Goal: Task Accomplishment & Management: Use online tool/utility

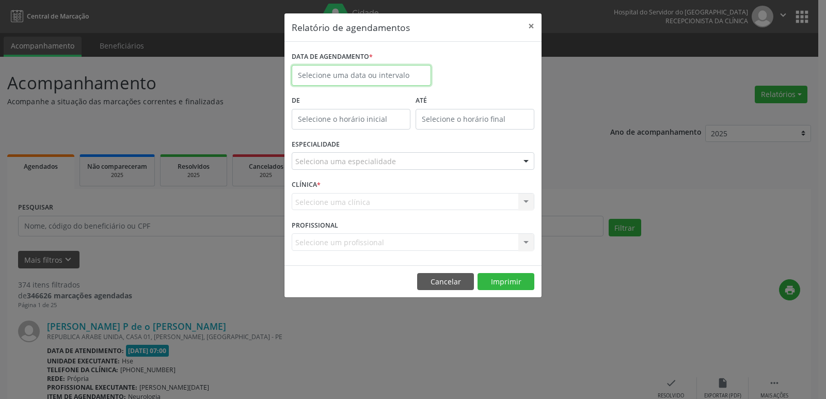
click at [369, 76] on input "text" at bounding box center [361, 75] width 139 height 21
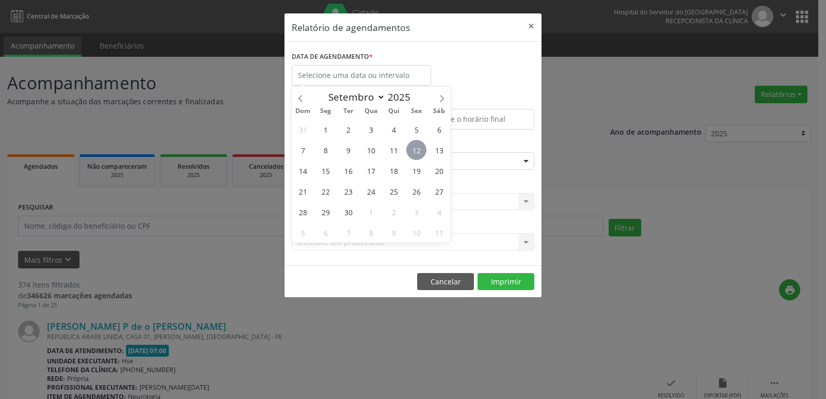
click at [422, 152] on span "12" at bounding box center [416, 150] width 20 height 20
type input "[DATE]"
click at [422, 152] on span "12" at bounding box center [416, 150] width 20 height 20
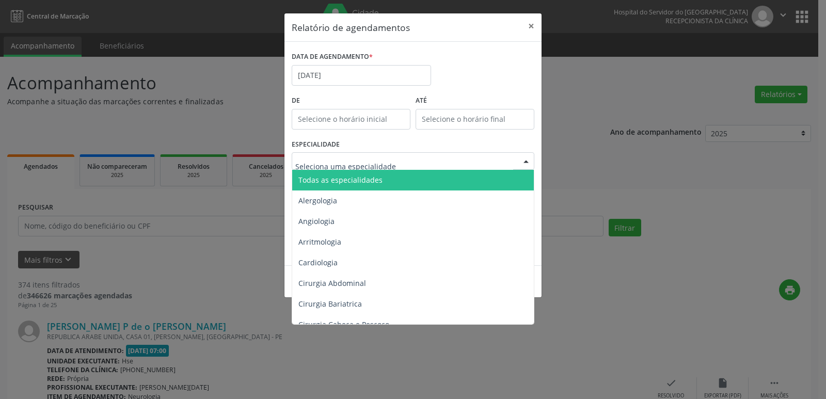
click at [422, 152] on div at bounding box center [413, 161] width 243 height 18
click at [379, 176] on span "Todas as especialidades" at bounding box center [413, 180] width 243 height 21
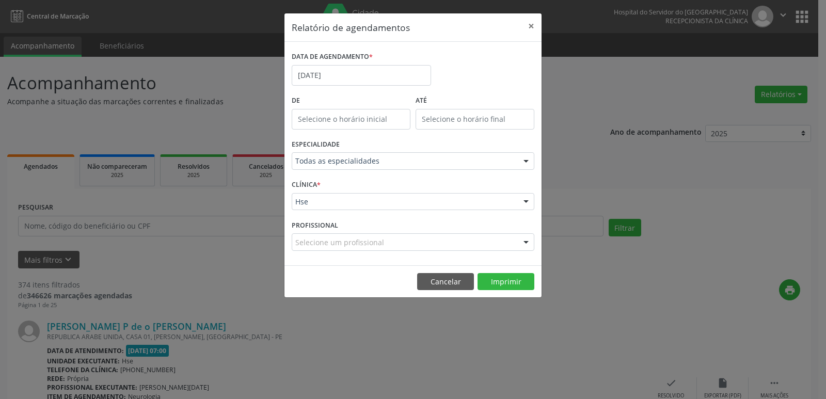
click at [526, 202] on div at bounding box center [525, 203] width 15 height 18
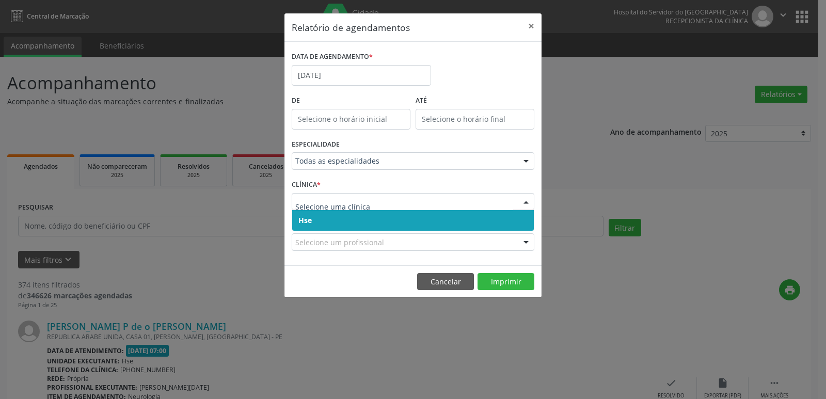
click at [327, 221] on span "Hse" at bounding box center [413, 220] width 242 height 21
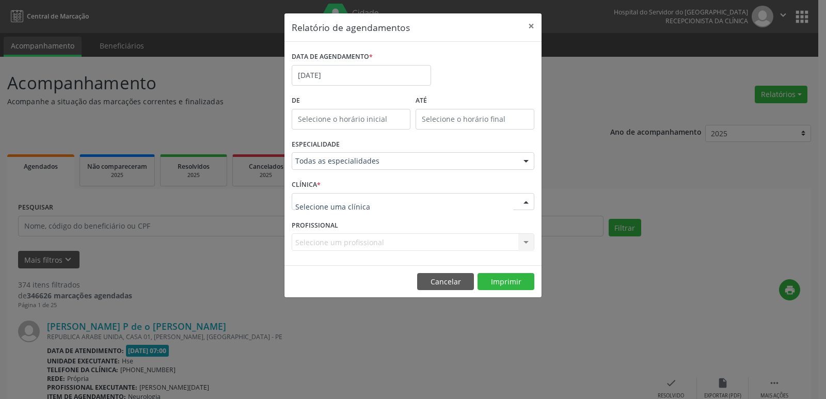
click at [528, 203] on div at bounding box center [525, 203] width 15 height 18
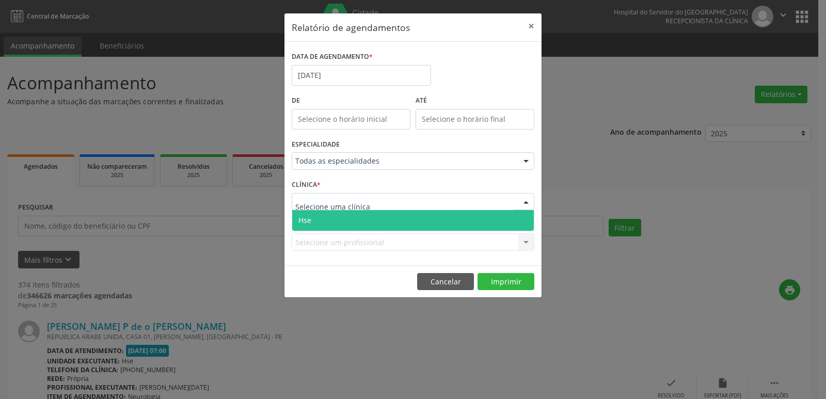
click at [359, 219] on span "Hse" at bounding box center [413, 220] width 242 height 21
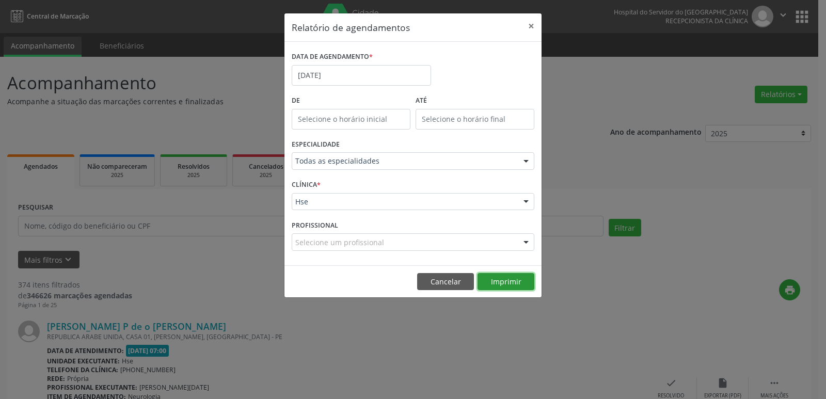
click at [506, 280] on button "Imprimir" at bounding box center [506, 282] width 57 height 18
click at [524, 163] on div at bounding box center [525, 162] width 15 height 18
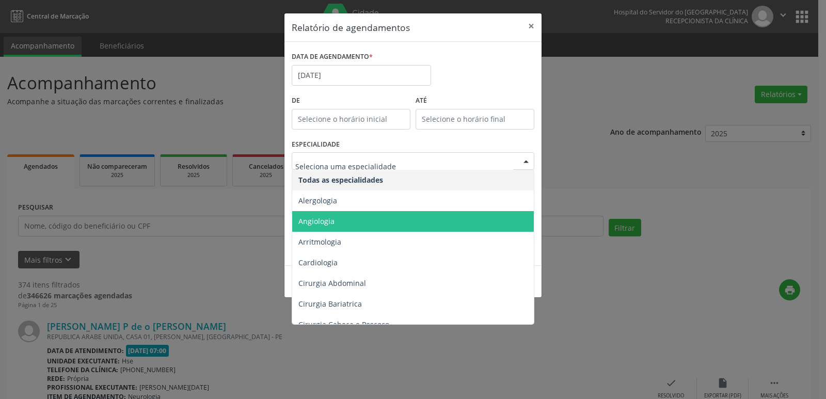
click at [335, 222] on span "Angiologia" at bounding box center [413, 221] width 243 height 21
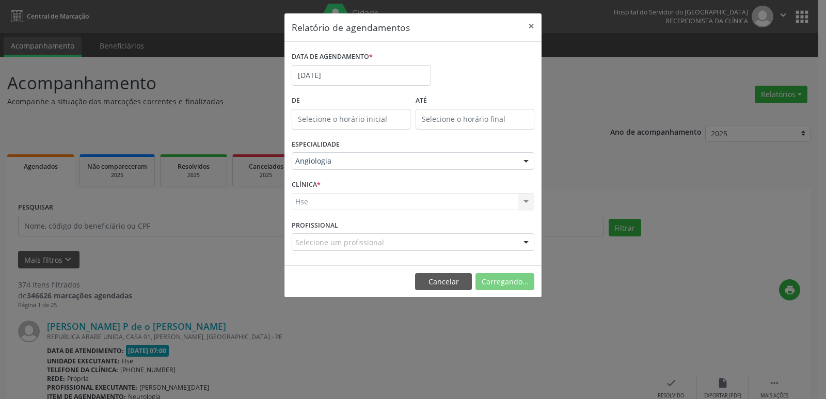
click at [527, 196] on div "Hse Hse Nenhum resultado encontrado para: " " Não há nenhuma opção para ser exi…" at bounding box center [413, 202] width 243 height 18
click at [525, 201] on div "Hse Hse Nenhum resultado encontrado para: " " Não há nenhuma opção para ser exi…" at bounding box center [413, 202] width 243 height 18
click at [525, 201] on div at bounding box center [525, 203] width 15 height 18
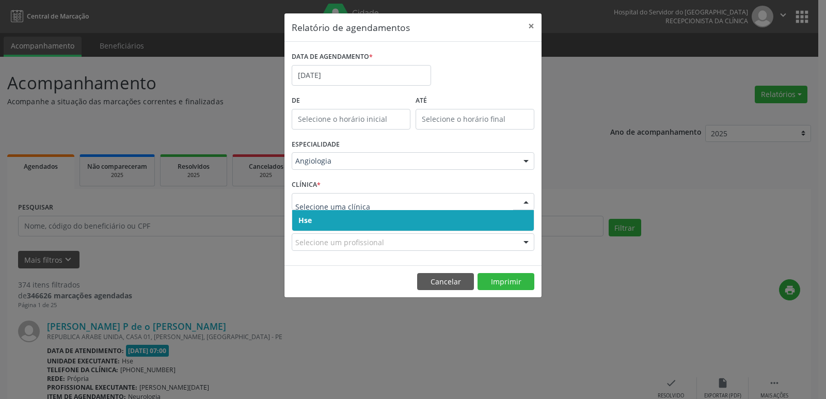
click at [367, 227] on span "Hse" at bounding box center [413, 220] width 242 height 21
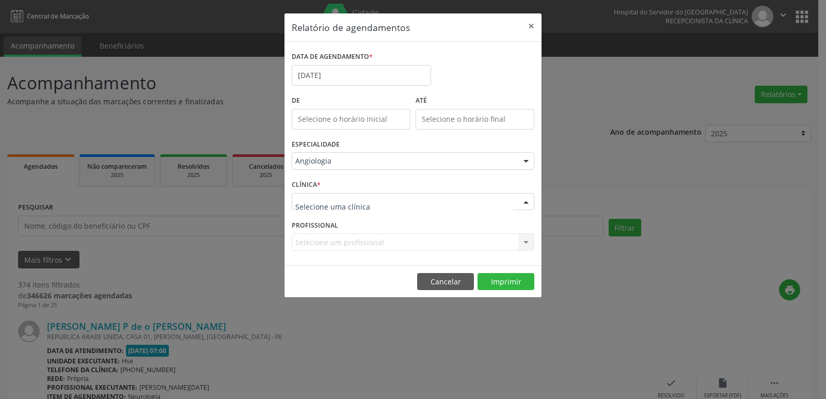
click at [525, 202] on div at bounding box center [525, 203] width 15 height 18
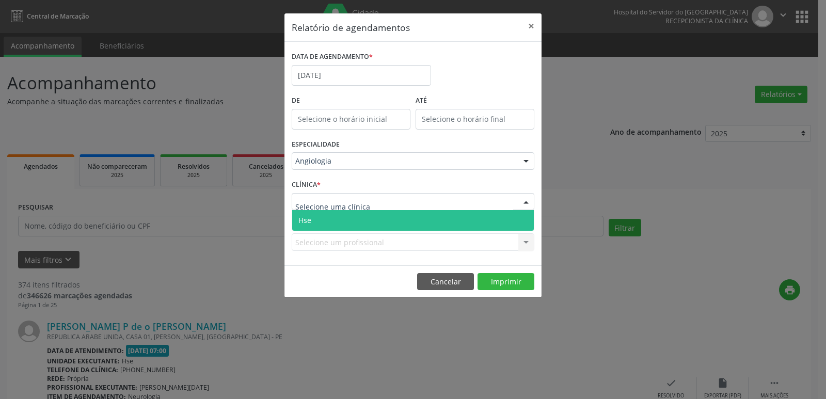
click at [311, 224] on span "Hse" at bounding box center [304, 220] width 13 height 10
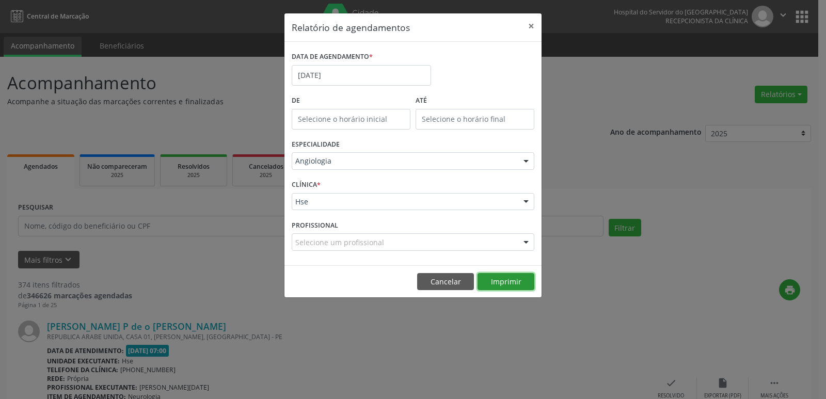
click at [513, 282] on button "Imprimir" at bounding box center [506, 282] width 57 height 18
click at [531, 28] on button "×" at bounding box center [531, 25] width 21 height 25
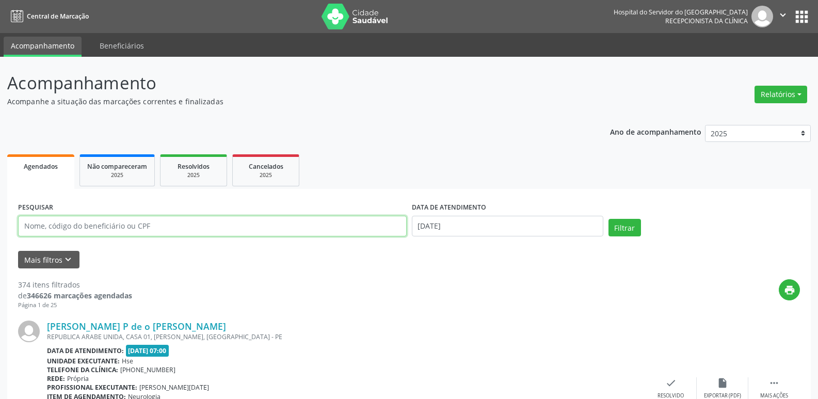
click at [95, 229] on input "text" at bounding box center [212, 226] width 389 height 21
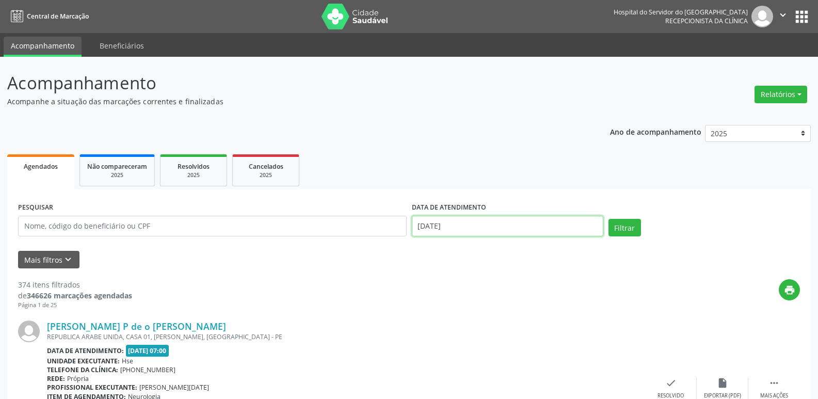
click at [447, 230] on body "Central de Marcação Hospital do Servidor do [GEOGRAPHIC_DATA] Recepcionista da …" at bounding box center [409, 199] width 818 height 399
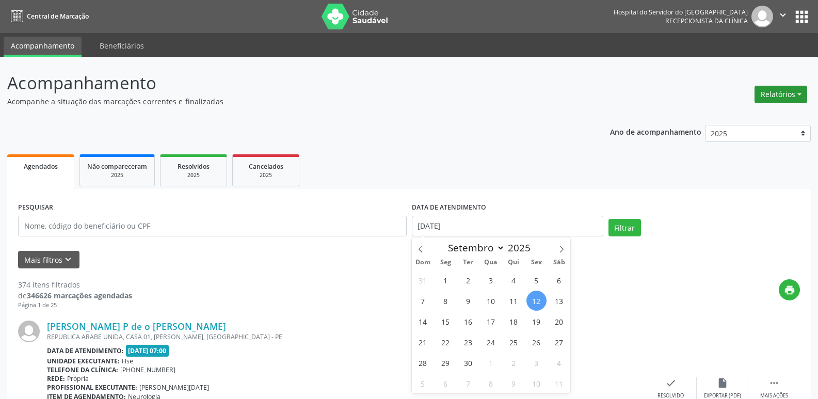
click at [787, 93] on button "Relatórios" at bounding box center [781, 95] width 53 height 18
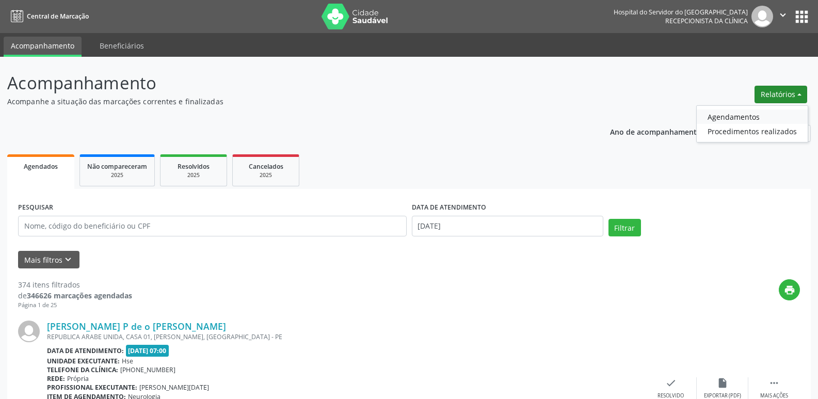
click at [747, 113] on link "Agendamentos" at bounding box center [752, 116] width 111 height 14
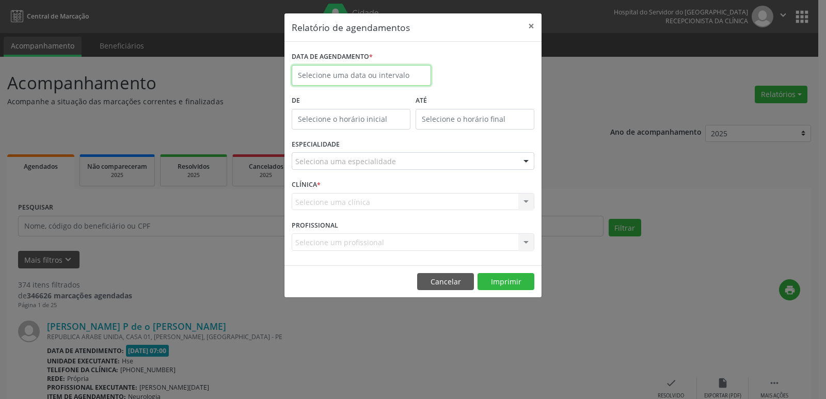
click at [389, 78] on body "Central de Marcação Hospital do Servidor do [GEOGRAPHIC_DATA] Recepcionista da …" at bounding box center [413, 199] width 826 height 399
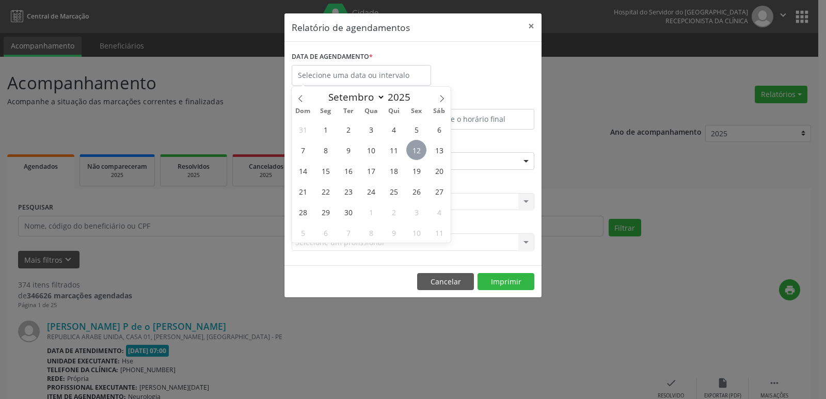
click at [412, 152] on span "12" at bounding box center [416, 150] width 20 height 20
type input "[DATE]"
click at [412, 152] on span "12" at bounding box center [416, 150] width 20 height 20
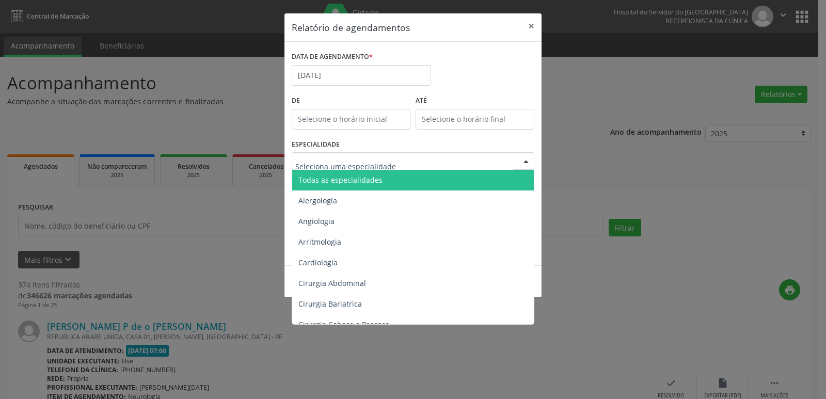
click at [524, 163] on div at bounding box center [525, 162] width 15 height 18
click at [395, 182] on span "Todas as especialidades" at bounding box center [413, 180] width 243 height 21
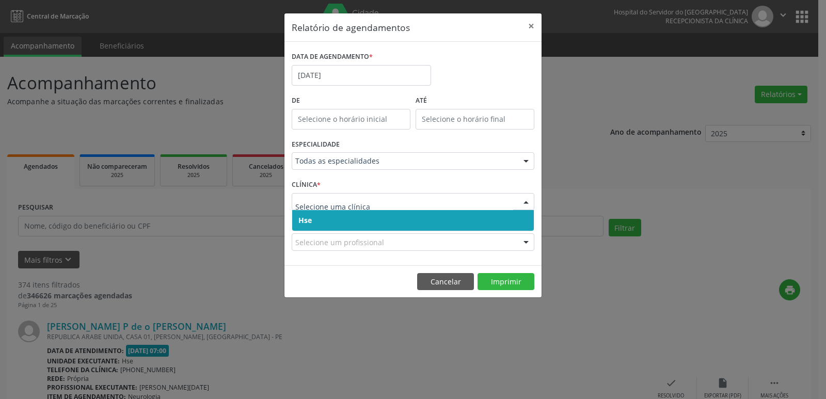
click at [524, 201] on div at bounding box center [525, 203] width 15 height 18
click at [391, 218] on span "Hse" at bounding box center [413, 220] width 242 height 21
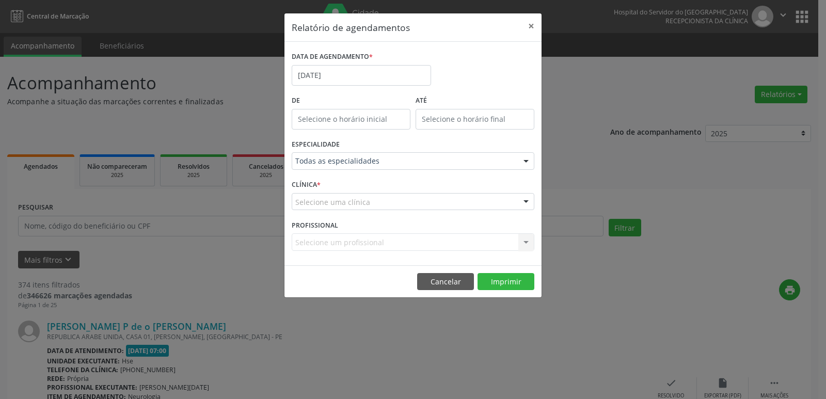
click at [530, 199] on div at bounding box center [525, 203] width 15 height 18
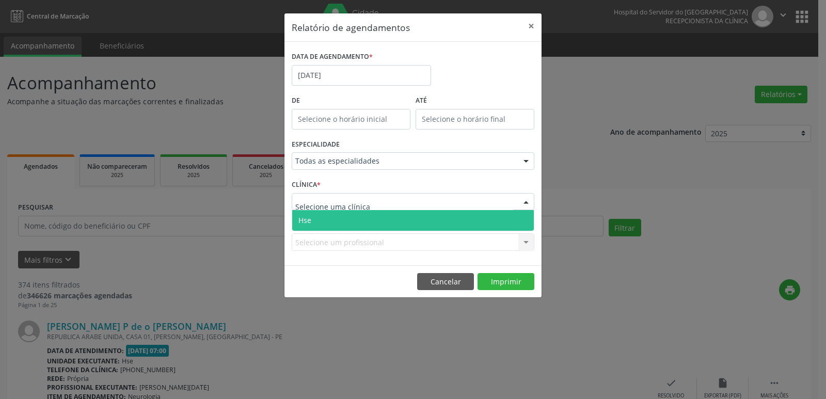
click at [329, 225] on span "Hse" at bounding box center [413, 220] width 242 height 21
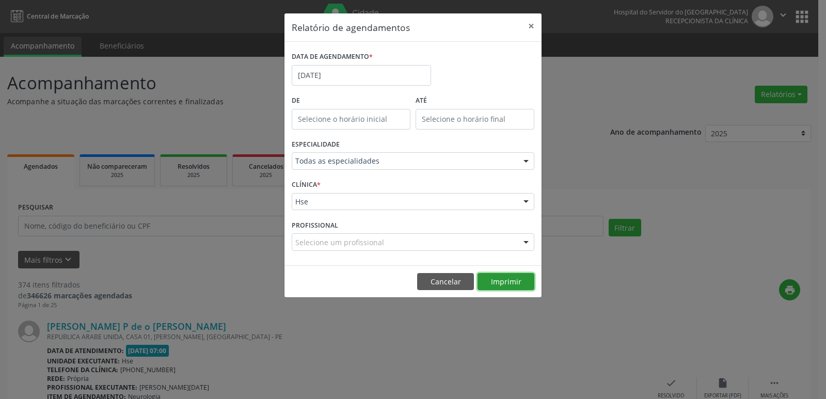
click at [504, 281] on button "Imprimir" at bounding box center [506, 282] width 57 height 18
click at [526, 26] on button "×" at bounding box center [531, 25] width 21 height 25
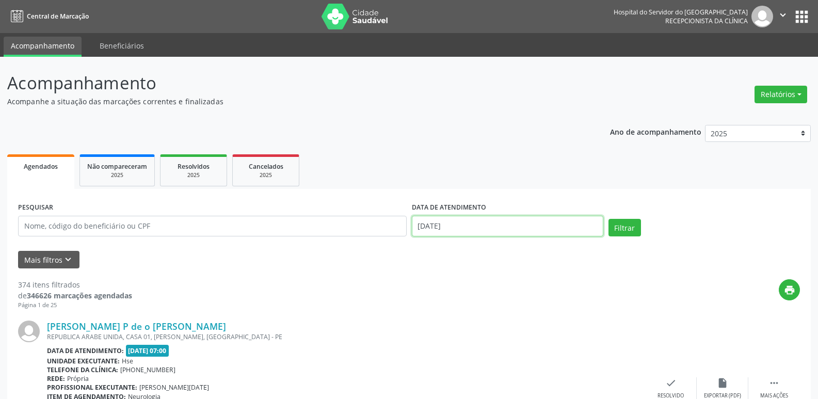
click at [468, 231] on body "Central de Marcação Hospital do Servidor do [GEOGRAPHIC_DATA] Recepcionista da …" at bounding box center [409, 199] width 818 height 399
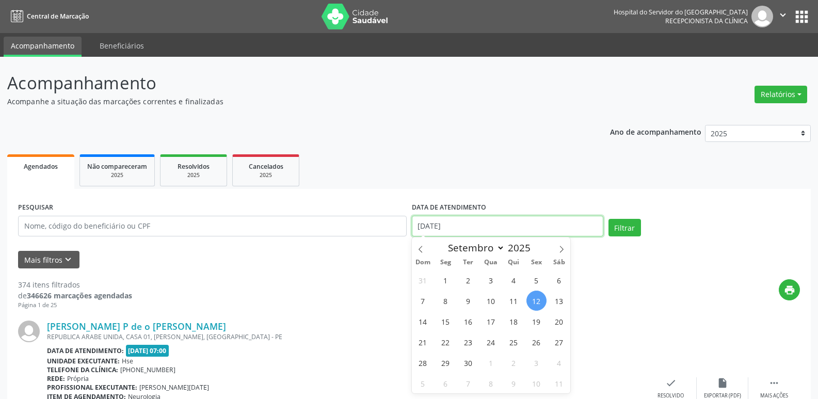
click at [468, 231] on input "[DATE]" at bounding box center [508, 226] width 192 height 21
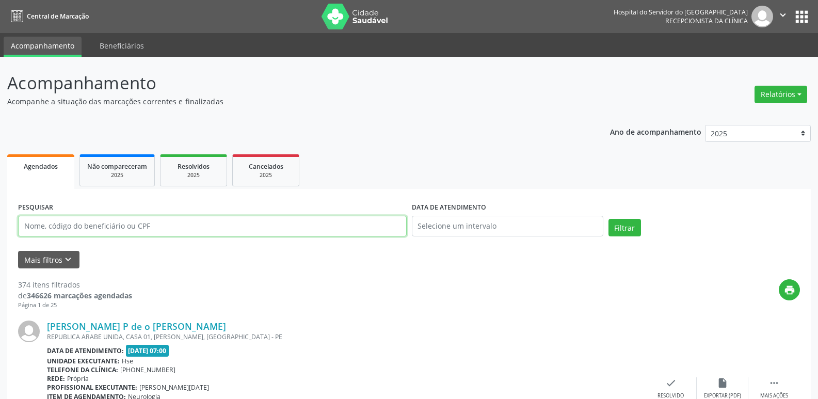
click at [100, 218] on input "text" at bounding box center [212, 226] width 389 height 21
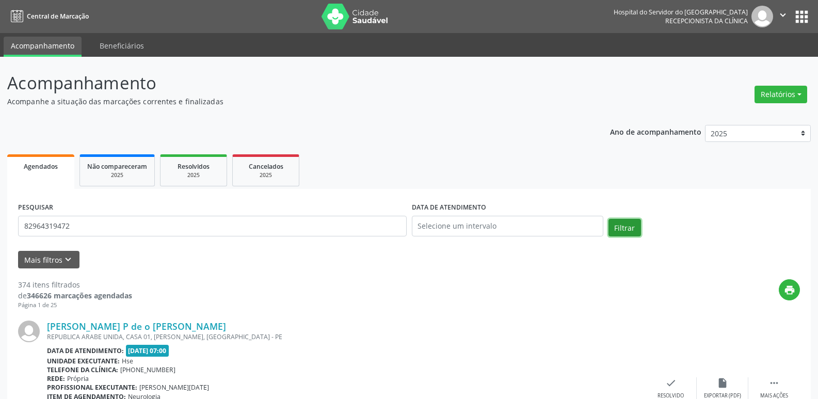
click at [617, 231] on button "Filtrar" at bounding box center [625, 228] width 33 height 18
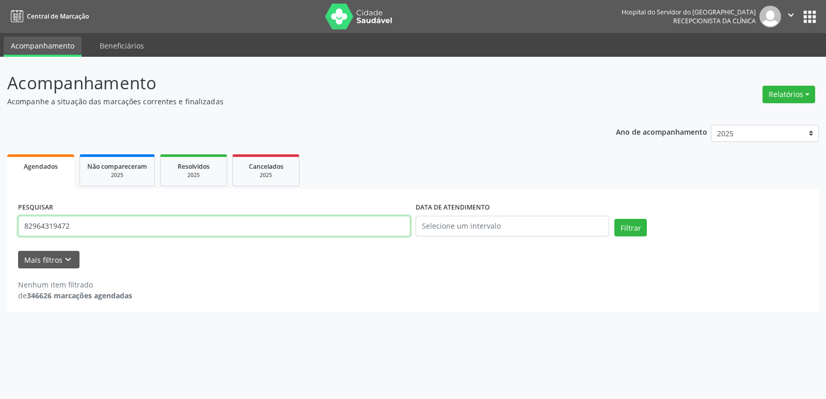
click at [81, 227] on input "82964319472" at bounding box center [214, 226] width 392 height 21
type input "[PERSON_NAME]"
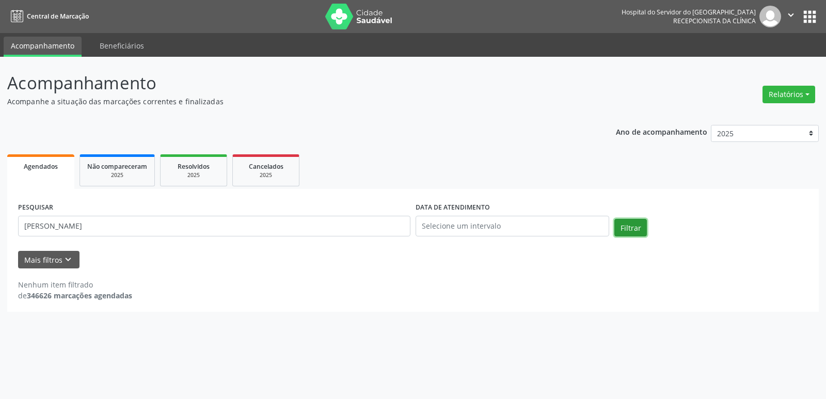
click at [633, 225] on button "Filtrar" at bounding box center [630, 228] width 33 height 18
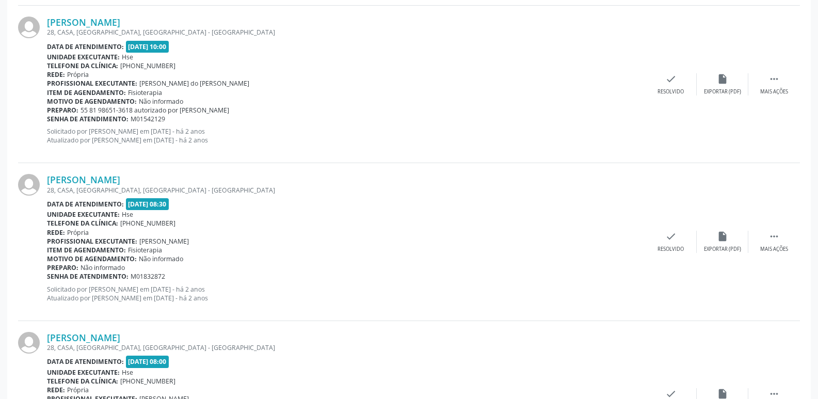
scroll to position [2323, 0]
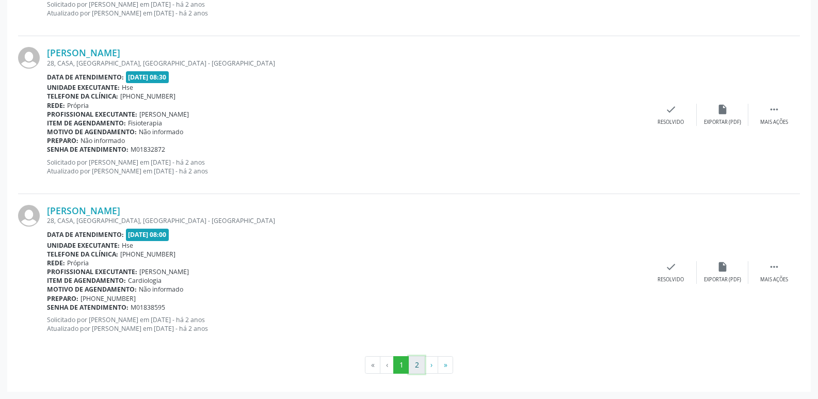
click at [417, 362] on button "2" at bounding box center [417, 365] width 16 height 18
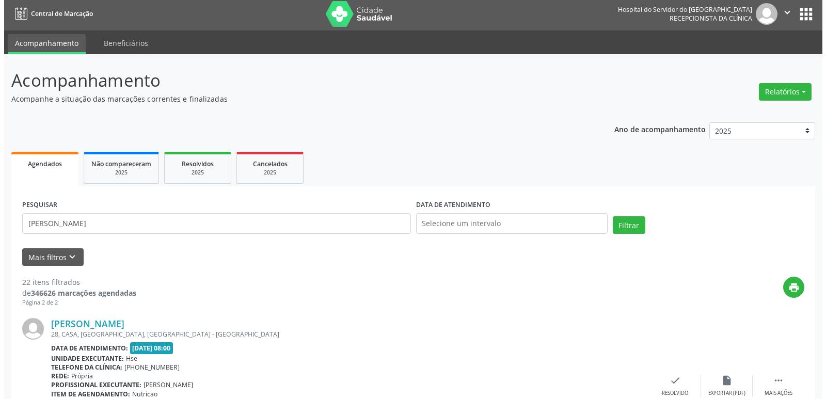
scroll to position [0, 0]
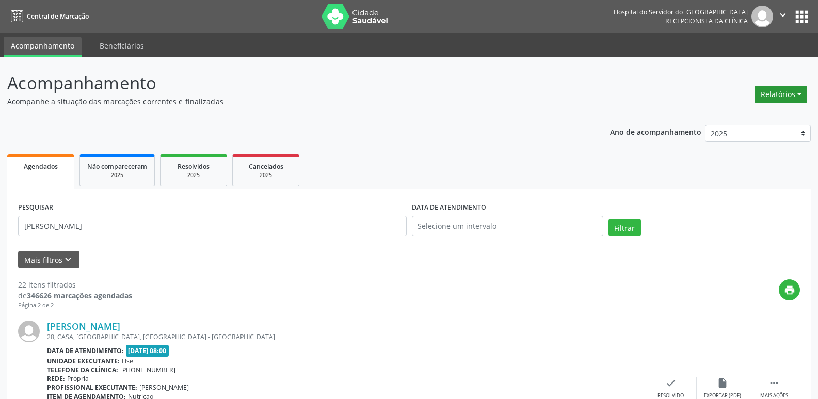
click at [775, 99] on button "Relatórios" at bounding box center [781, 95] width 53 height 18
click at [752, 115] on link "Agendamentos" at bounding box center [752, 116] width 111 height 14
select select "8"
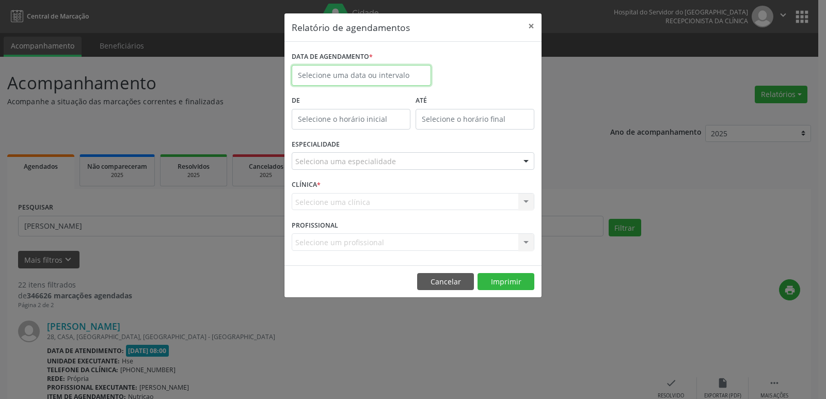
click at [347, 77] on input "text" at bounding box center [361, 75] width 139 height 21
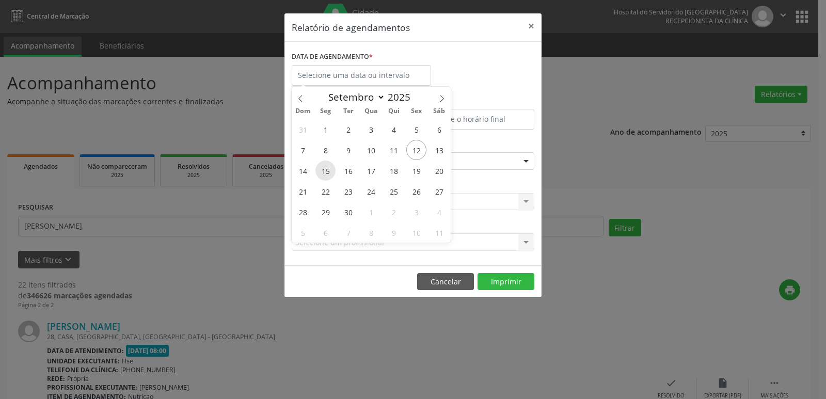
click at [327, 167] on span "15" at bounding box center [325, 171] width 20 height 20
type input "[DATE]"
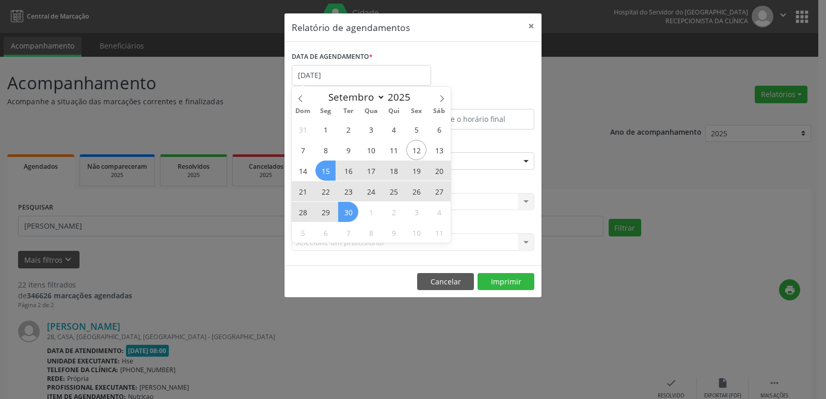
click at [352, 212] on span "30" at bounding box center [348, 212] width 20 height 20
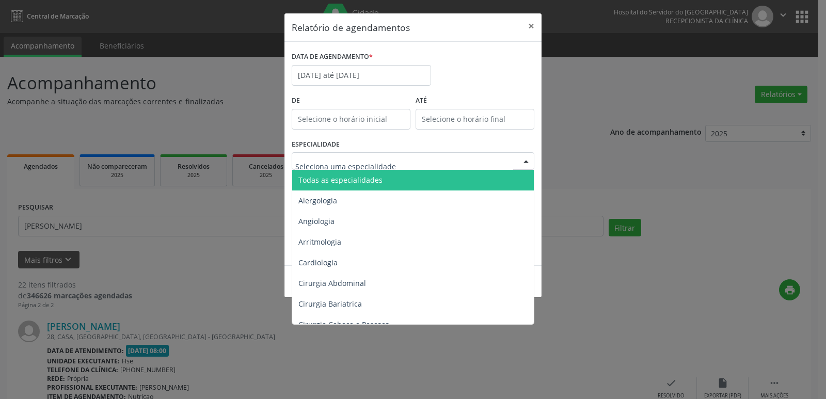
click at [350, 181] on span "Todas as especialidades" at bounding box center [340, 180] width 84 height 10
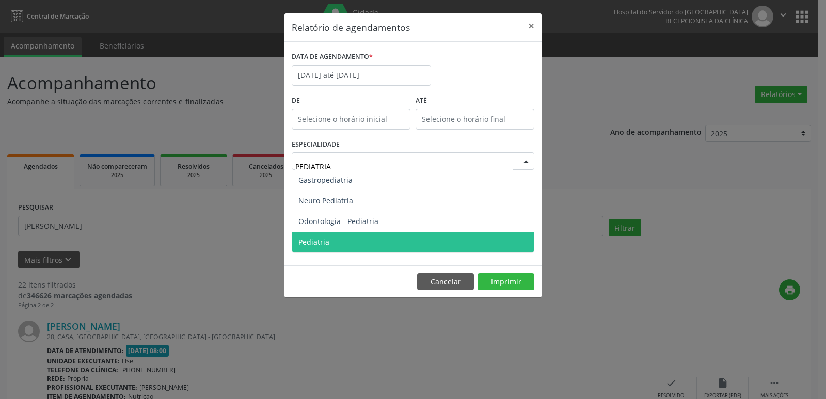
click at [319, 242] on span "Pediatria" at bounding box center [313, 242] width 31 height 10
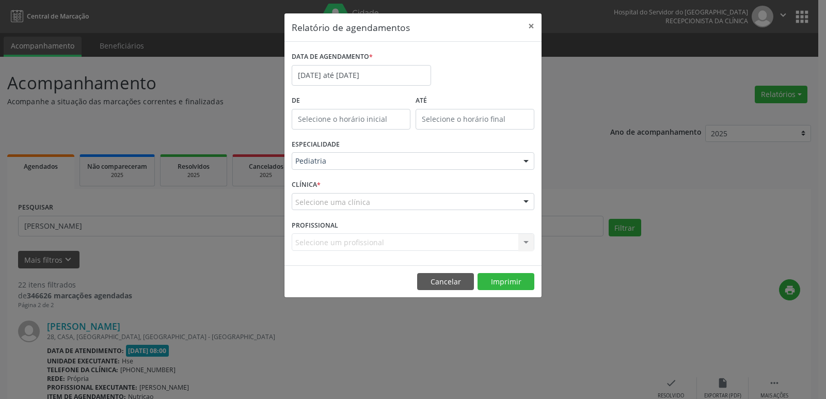
click at [321, 245] on span "Arritmologia" at bounding box center [319, 242] width 43 height 10
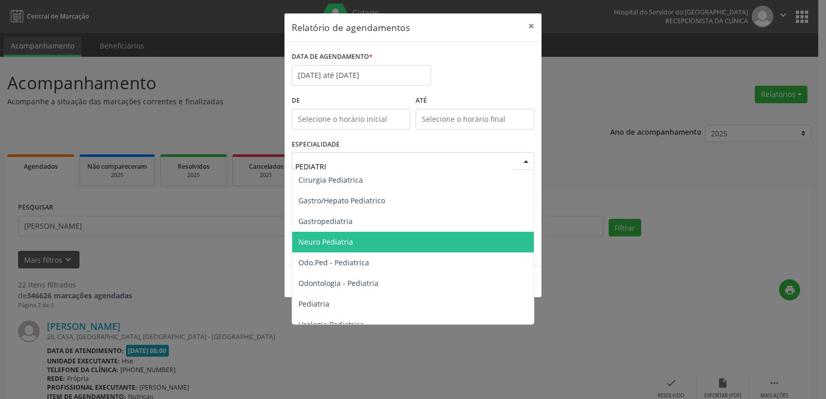
type input "PEDIATRIA"
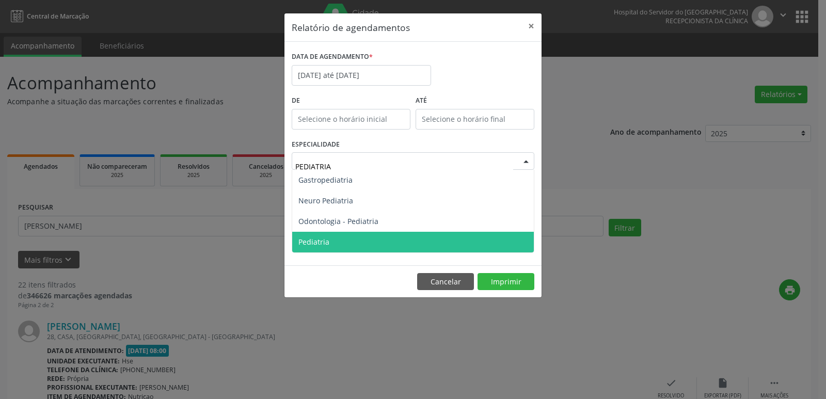
click at [328, 239] on span "Pediatria" at bounding box center [313, 242] width 31 height 10
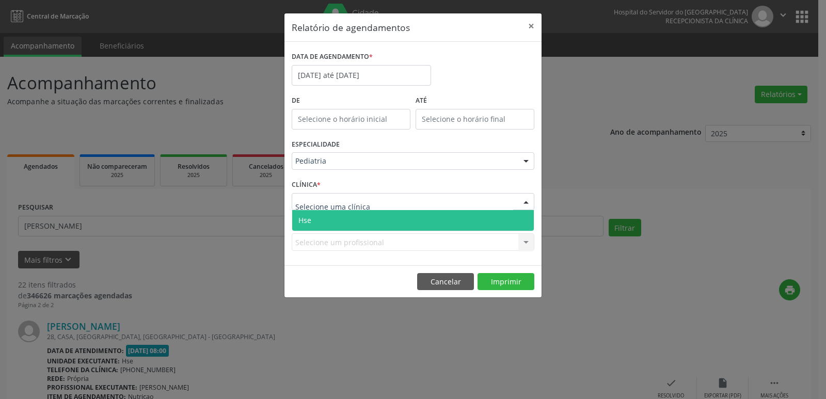
click at [322, 221] on span "Hse" at bounding box center [413, 220] width 242 height 21
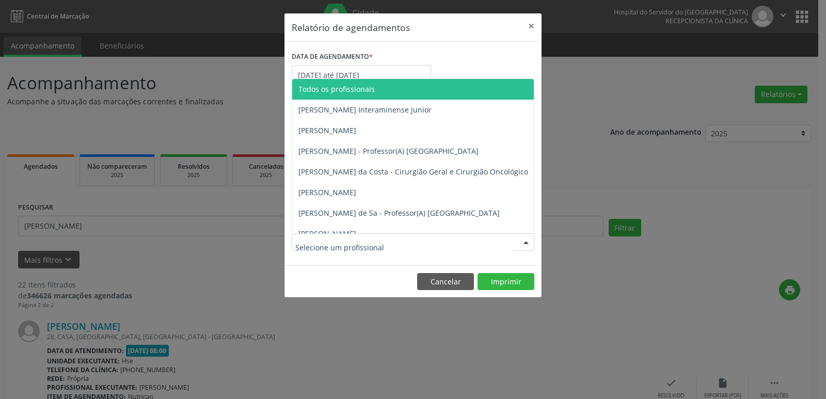
click at [346, 92] on span "Todos os profissionais" at bounding box center [336, 89] width 76 height 10
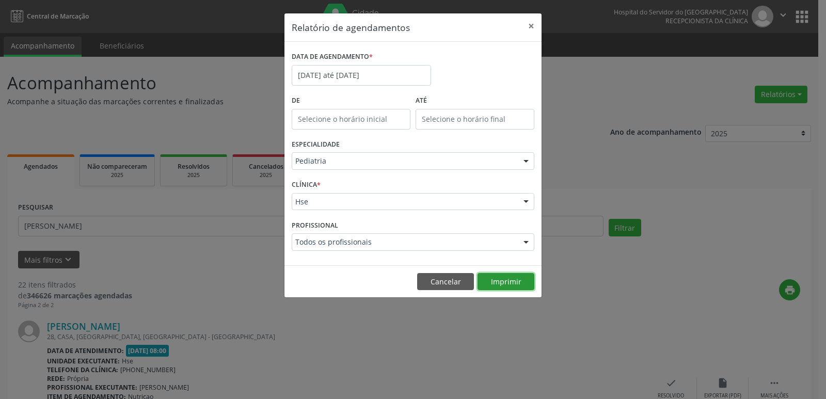
click at [497, 280] on button "Imprimir" at bounding box center [506, 282] width 57 height 18
